Goal: Information Seeking & Learning: Compare options

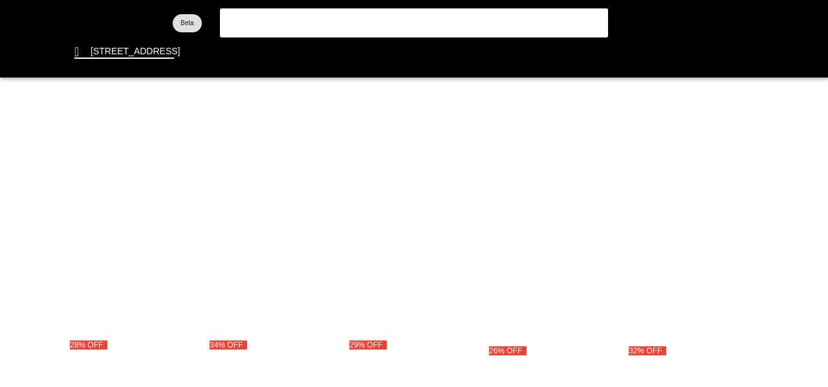
click at [402, 49] on flt-glass-pane at bounding box center [414, 193] width 828 height 387
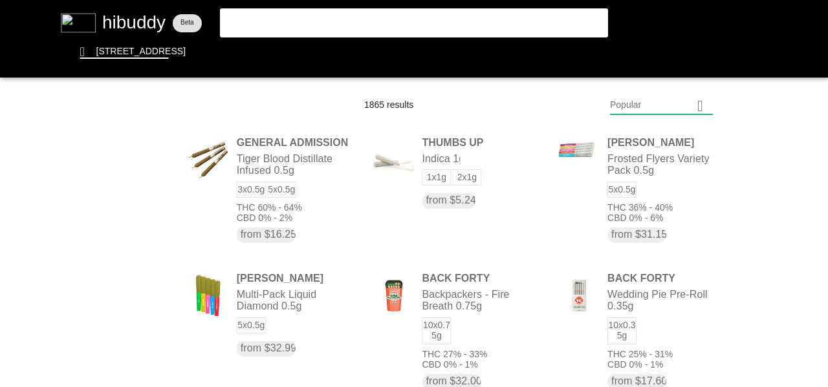
click at [669, 110] on flt-glass-pane at bounding box center [414, 193] width 828 height 387
click at [672, 135] on flt-glass-pane at bounding box center [414, 193] width 828 height 387
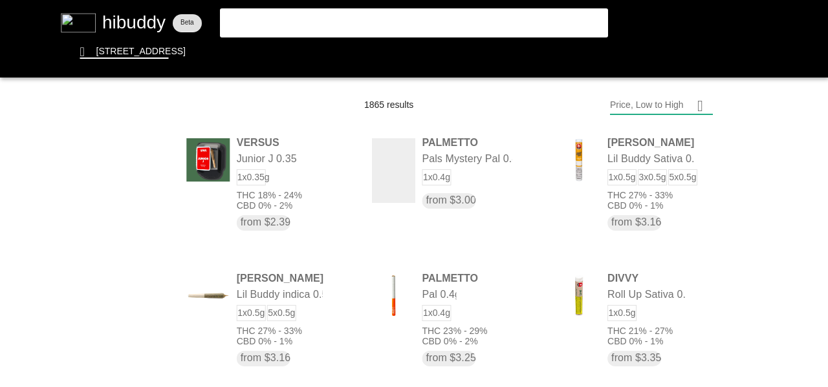
click at [660, 105] on flt-glass-pane at bounding box center [414, 193] width 828 height 387
click at [646, 309] on flt-glass-pane at bounding box center [414, 193] width 828 height 387
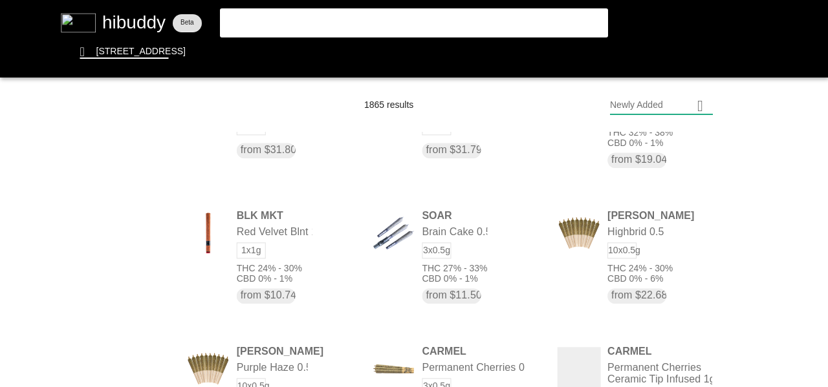
click at [299, 255] on flt-glass-pane at bounding box center [414, 193] width 828 height 387
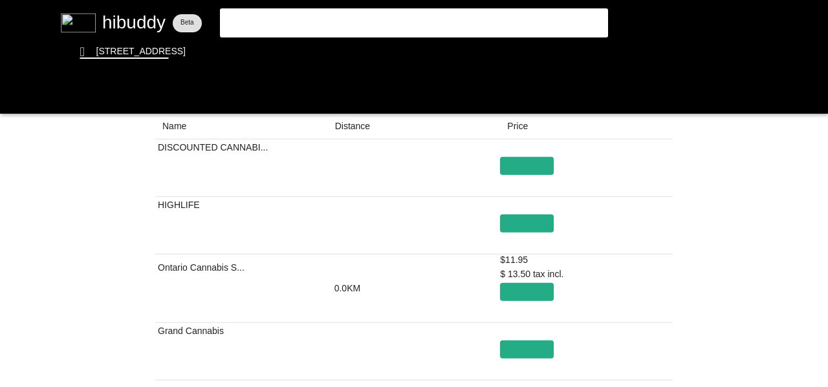
click at [364, 127] on flt-glass-pane at bounding box center [414, 193] width 828 height 387
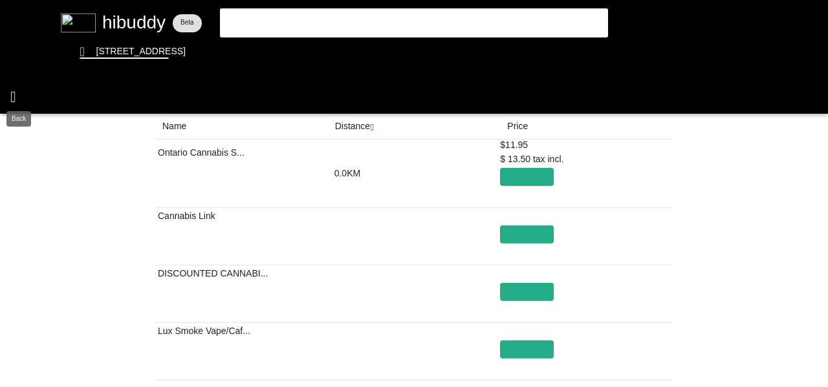
click at [11, 92] on flt-glass-pane at bounding box center [414, 193] width 828 height 387
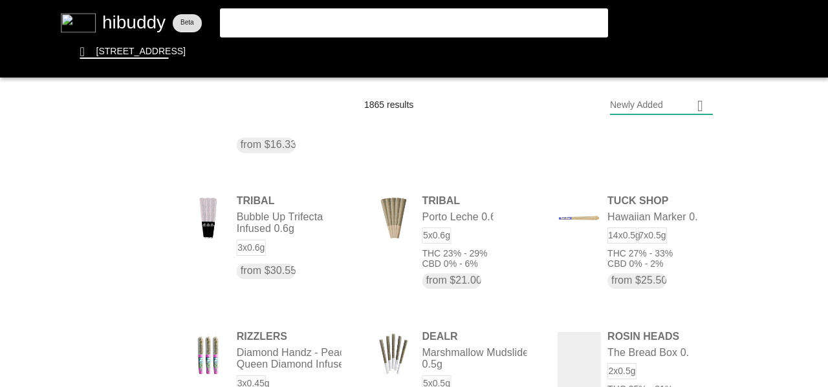
click at [669, 98] on flt-glass-pane at bounding box center [414, 193] width 828 height 387
click at [648, 136] on flt-glass-pane at bounding box center [414, 193] width 828 height 387
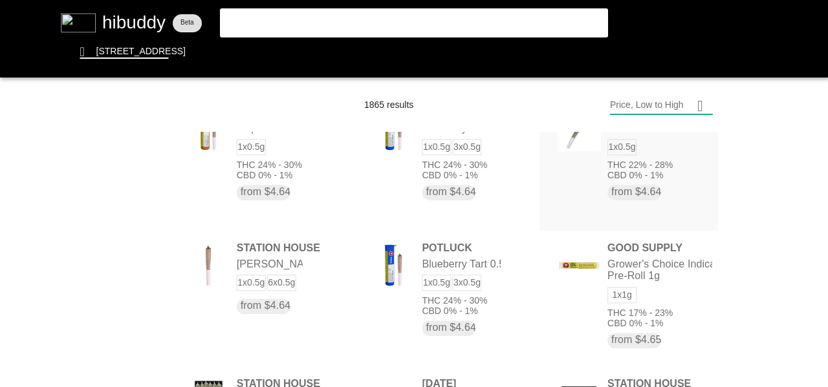
click at [606, 173] on flt-glass-pane at bounding box center [414, 193] width 828 height 387
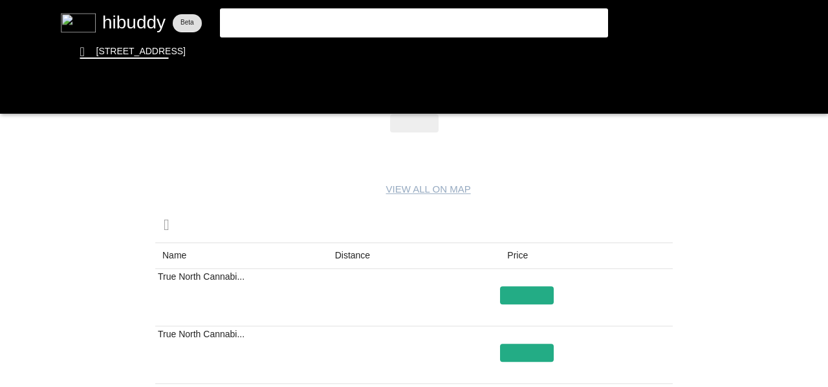
click at [345, 251] on flt-glass-pane at bounding box center [414, 193] width 828 height 387
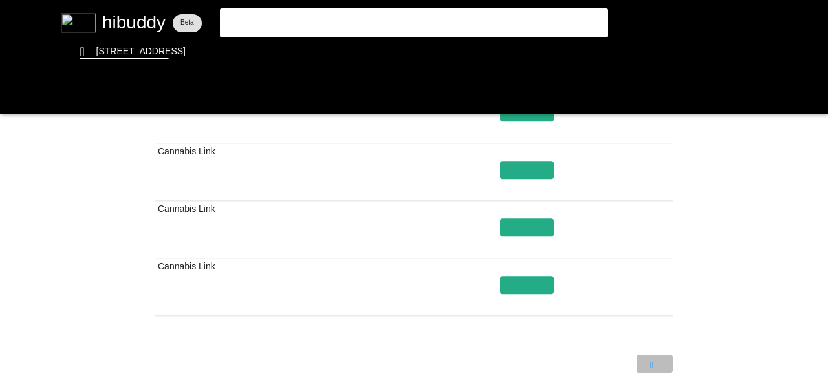
click at [654, 360] on flt-glass-pane at bounding box center [414, 193] width 828 height 387
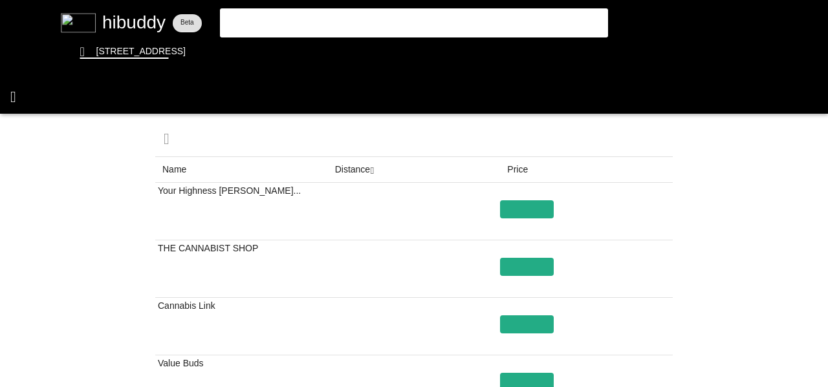
click at [19, 91] on flt-glass-pane at bounding box center [414, 193] width 828 height 387
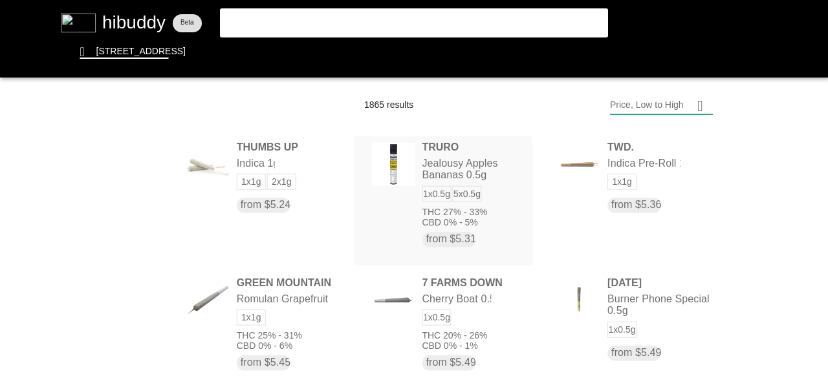
click at [449, 186] on flt-glass-pane at bounding box center [414, 193] width 828 height 387
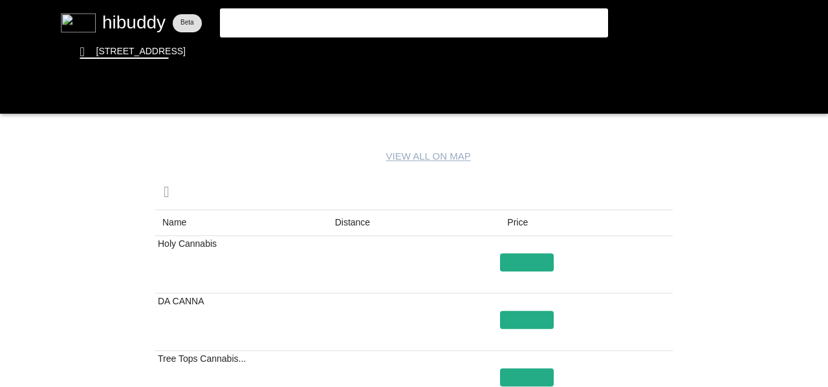
click at [351, 224] on flt-glass-pane at bounding box center [414, 193] width 828 height 387
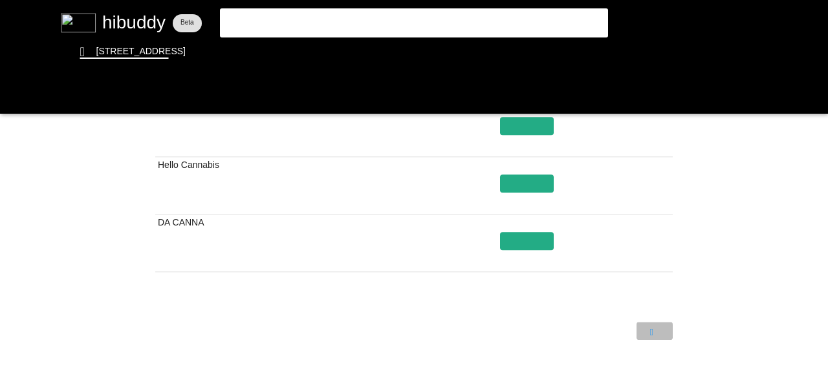
click at [643, 332] on flt-glass-pane at bounding box center [414, 193] width 828 height 387
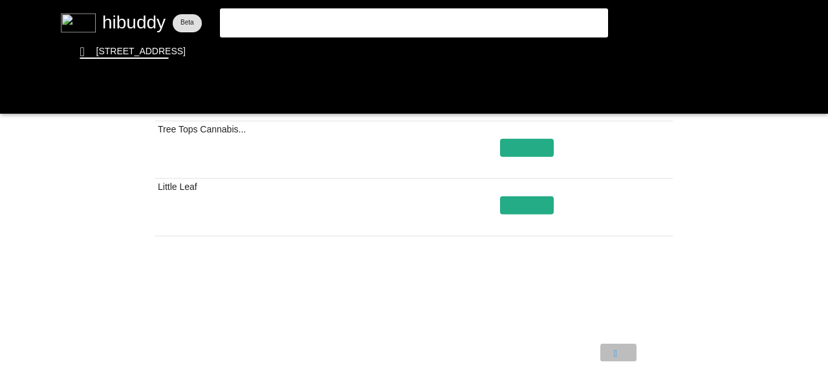
click at [619, 349] on flt-glass-pane at bounding box center [414, 193] width 828 height 387
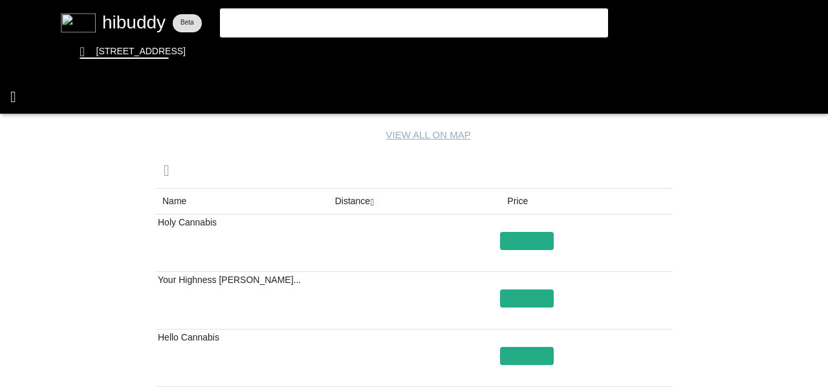
click at [23, 97] on flt-glass-pane at bounding box center [414, 193] width 828 height 387
